Goal: Task Accomplishment & Management: Use online tool/utility

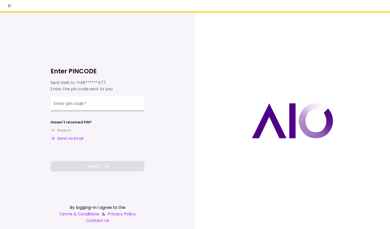
click at [92, 102] on input "Enter pin code   *" at bounding box center [98, 103] width 94 height 15
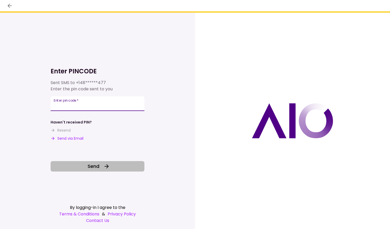
type input "******"
click at [97, 166] on span "Send" at bounding box center [94, 165] width 12 height 7
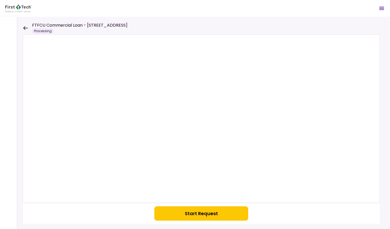
click at [203, 212] on button "Start Request" at bounding box center [201, 213] width 94 height 14
click at [26, 26] on icon at bounding box center [25, 28] width 5 height 4
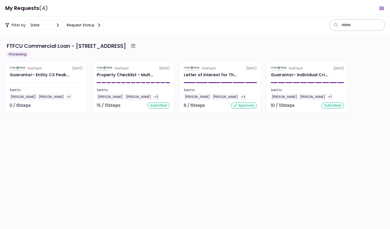
drag, startPoint x: 23, startPoint y: 9, endPoint x: 29, endPoint y: 9, distance: 6.0
click at [23, 9] on h1 "My Requests (4)" at bounding box center [26, 8] width 43 height 11
click at [383, 8] on icon "Open menu" at bounding box center [381, 8] width 5 height 3
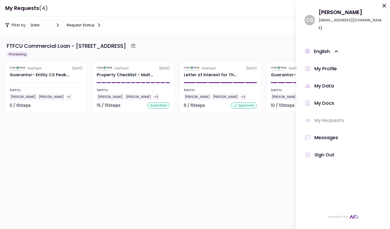
click at [325, 133] on div "Messages" at bounding box center [326, 137] width 24 height 8
